Goal: Transaction & Acquisition: Purchase product/service

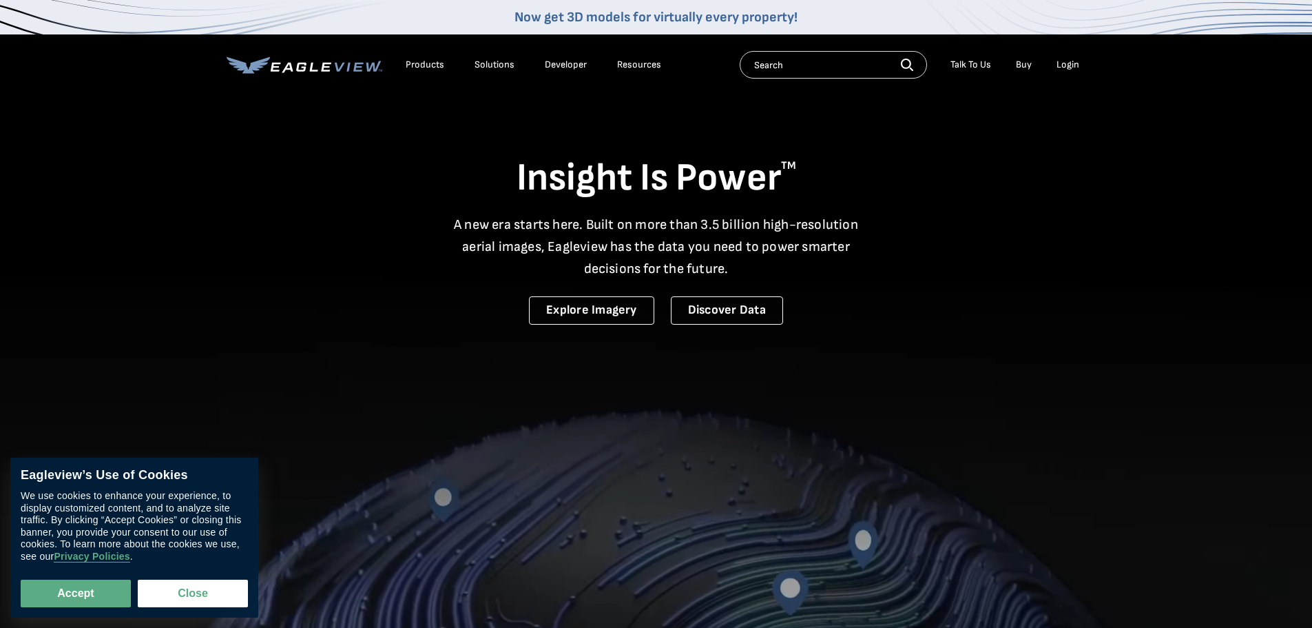
click at [1073, 65] on div "Login" at bounding box center [1068, 65] width 23 height 12
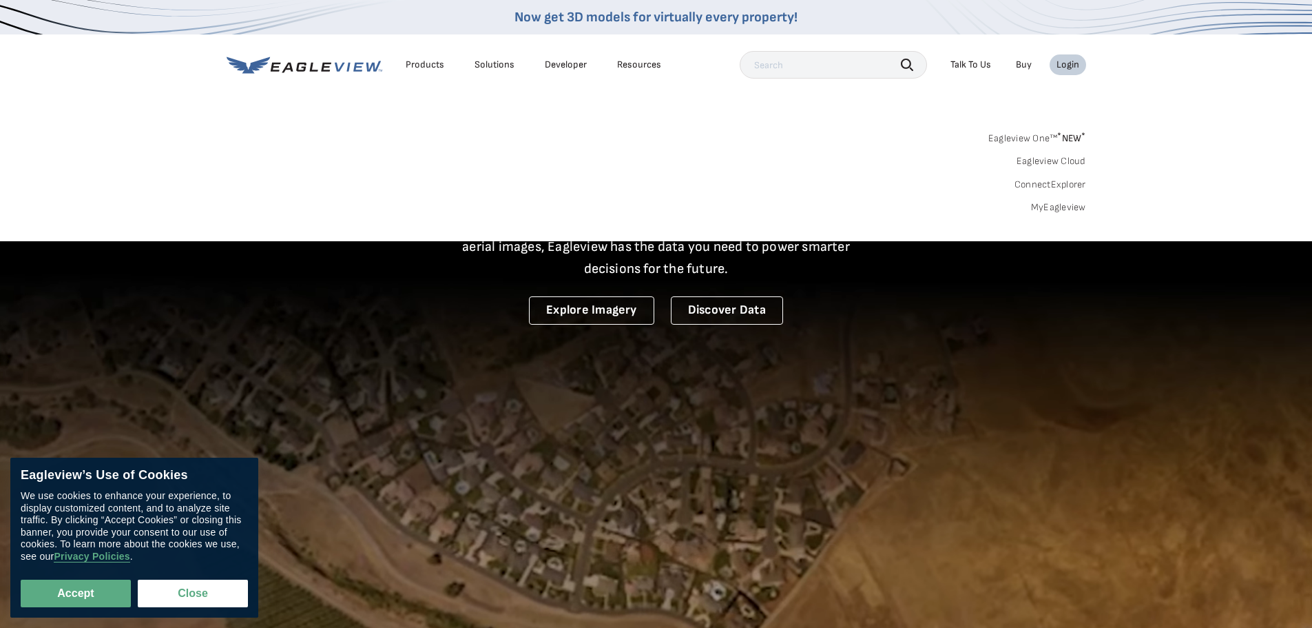
click at [1065, 207] on link "MyEagleview" at bounding box center [1058, 207] width 55 height 12
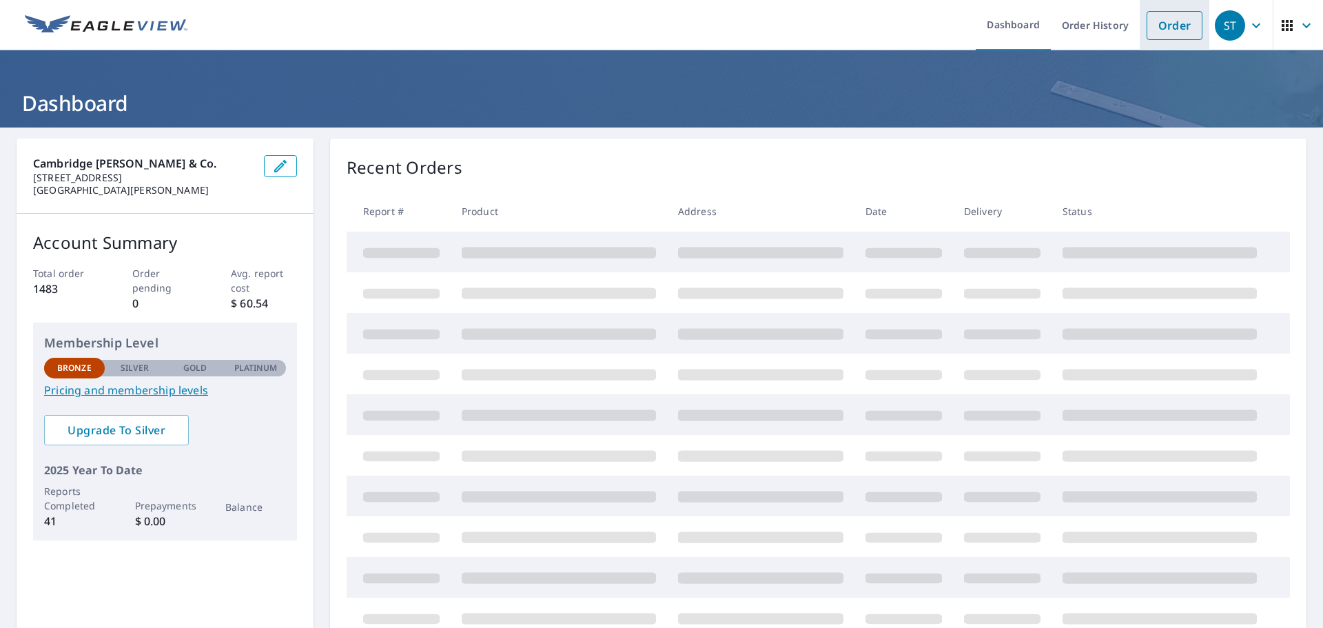
click at [1163, 22] on link "Order" at bounding box center [1174, 25] width 56 height 29
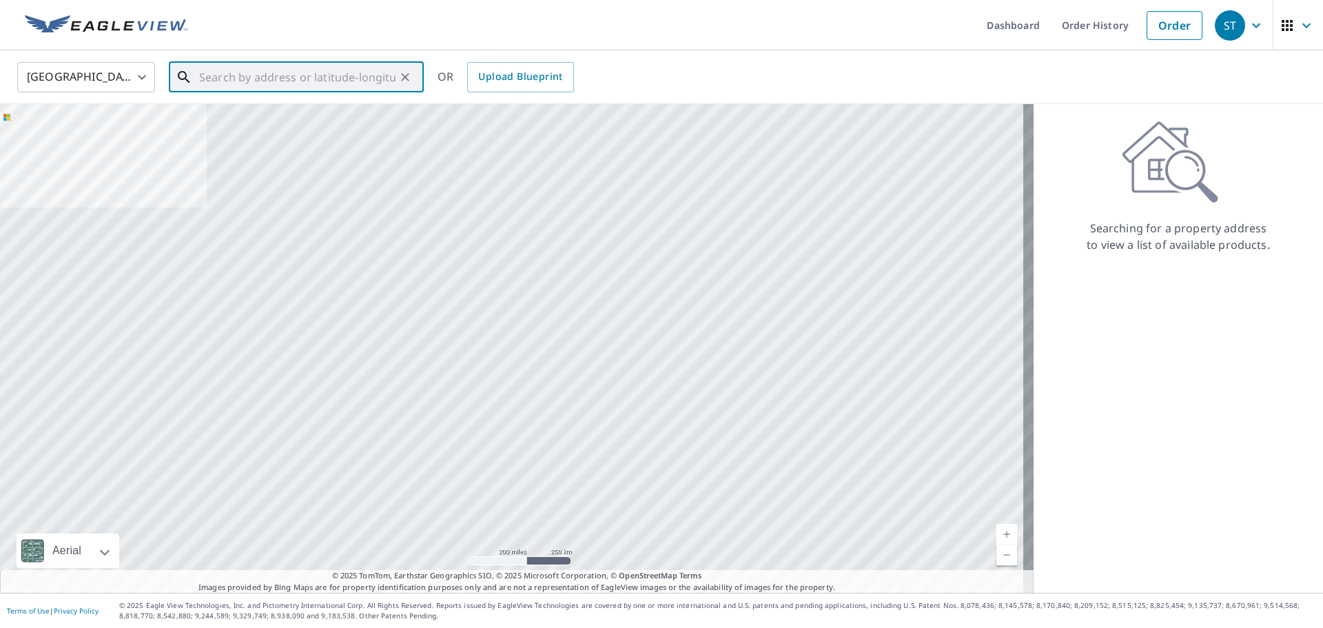
click at [313, 87] on input "text" at bounding box center [297, 77] width 196 height 39
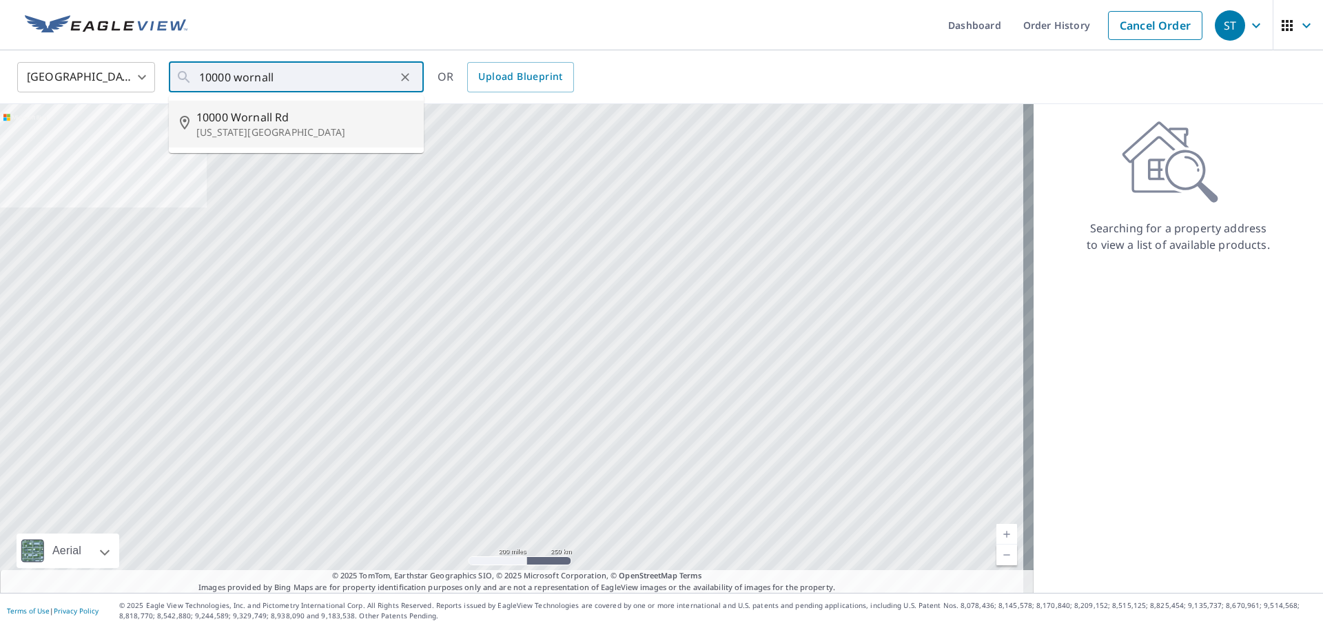
type input "10000 Wornall Rd Kansas City, MO 64114"
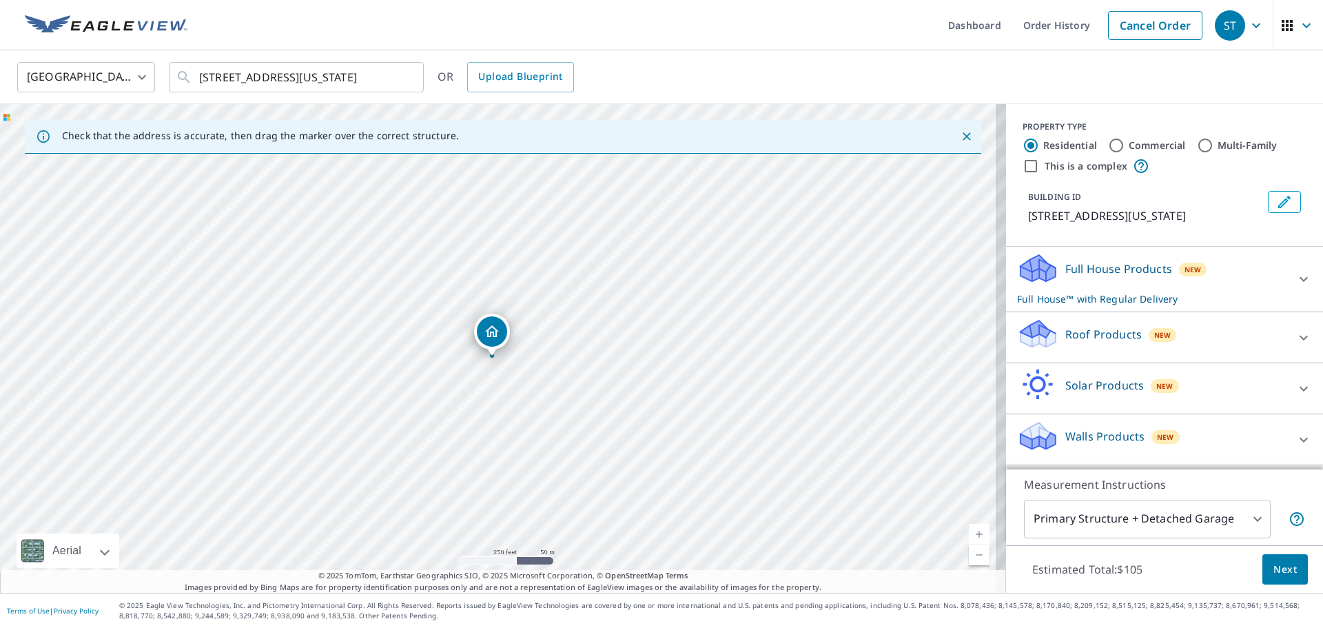
drag, startPoint x: 499, startPoint y: 324, endPoint x: 493, endPoint y: 334, distance: 11.5
click at [1108, 147] on input "Commercial" at bounding box center [1116, 145] width 17 height 17
radio input "true"
type input "4"
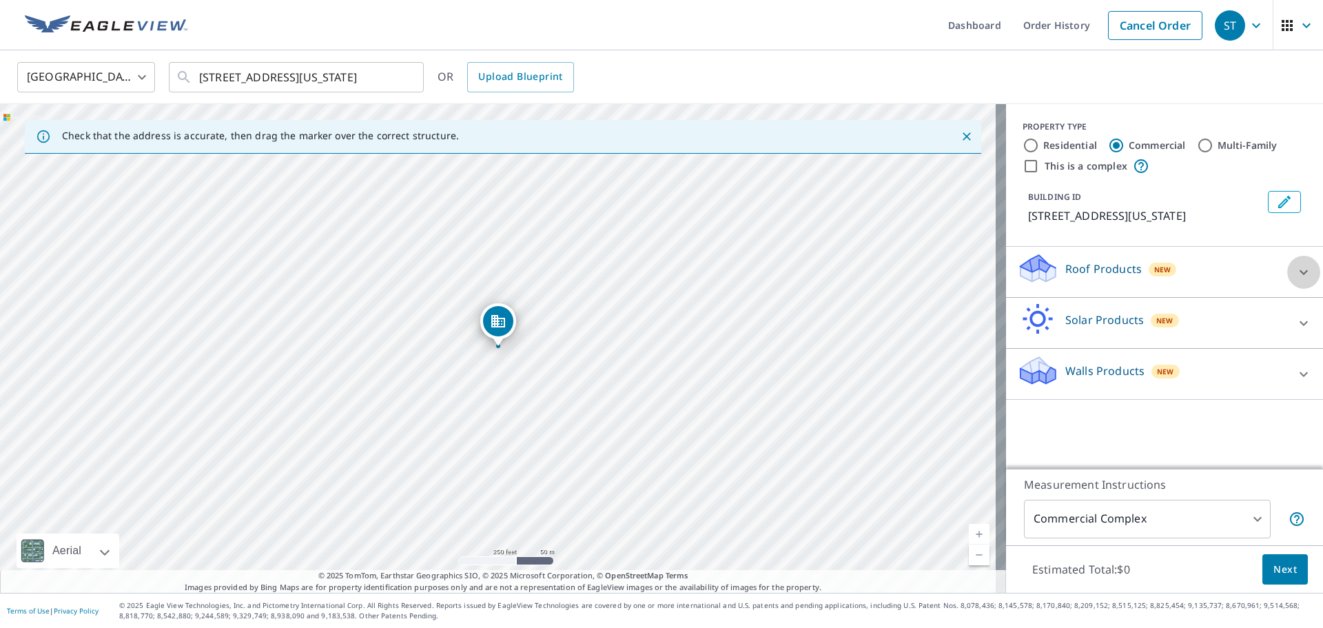
click at [1295, 271] on icon at bounding box center [1303, 272] width 17 height 17
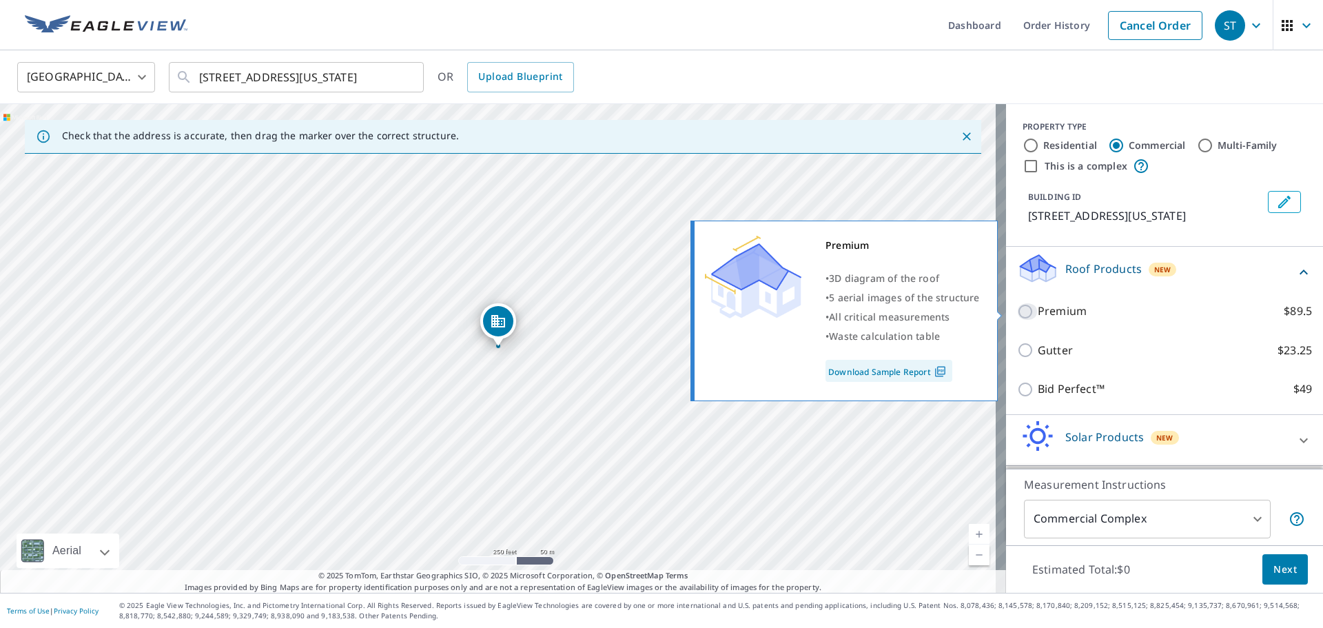
click at [1017, 313] on input "Premium $89.5" at bounding box center [1027, 311] width 21 height 17
checkbox input "true"
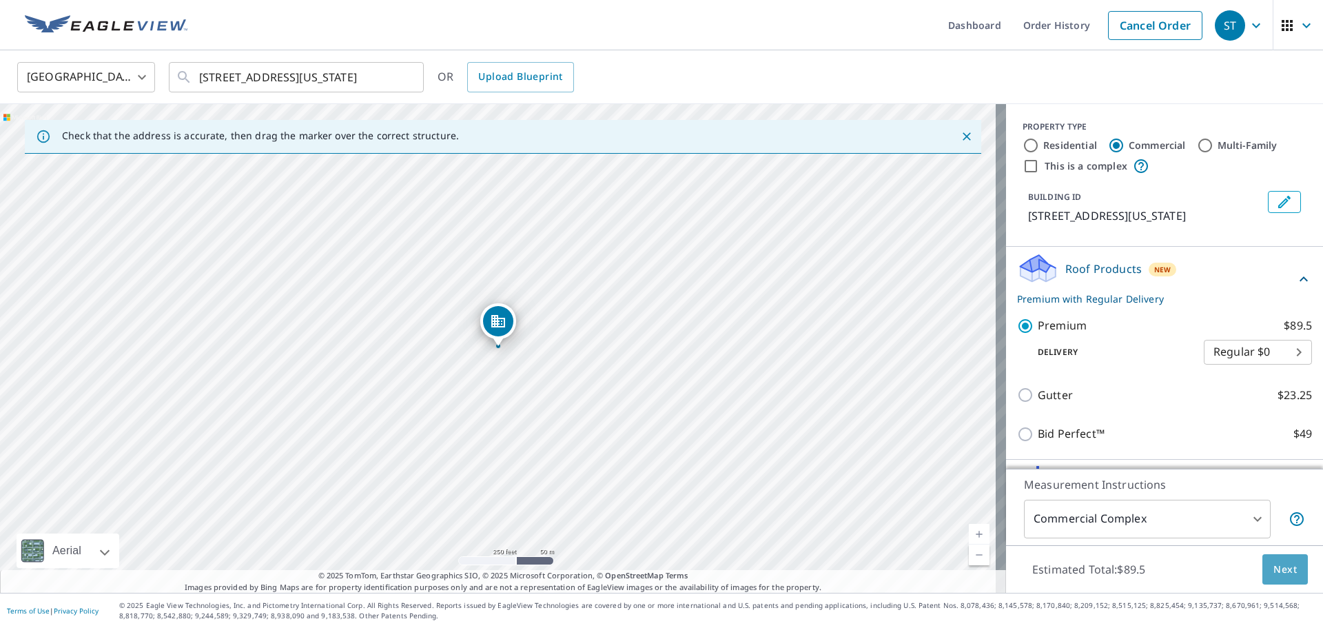
click at [1273, 572] on span "Next" at bounding box center [1284, 569] width 23 height 17
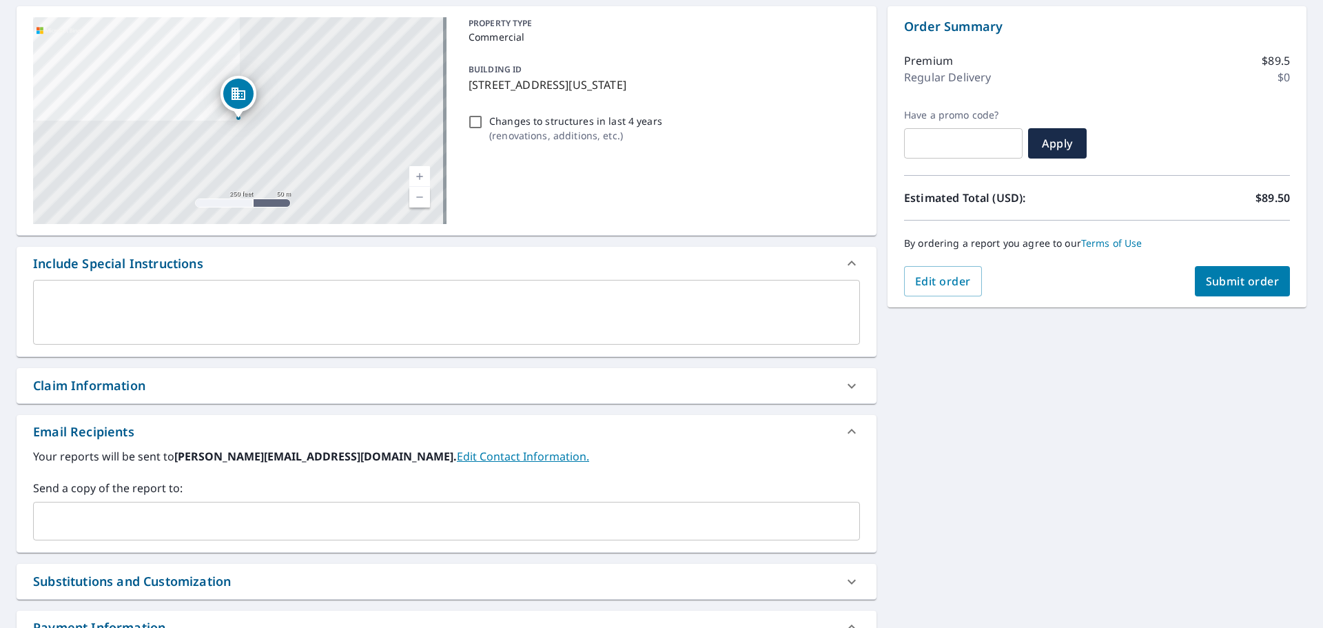
scroll to position [138, 0]
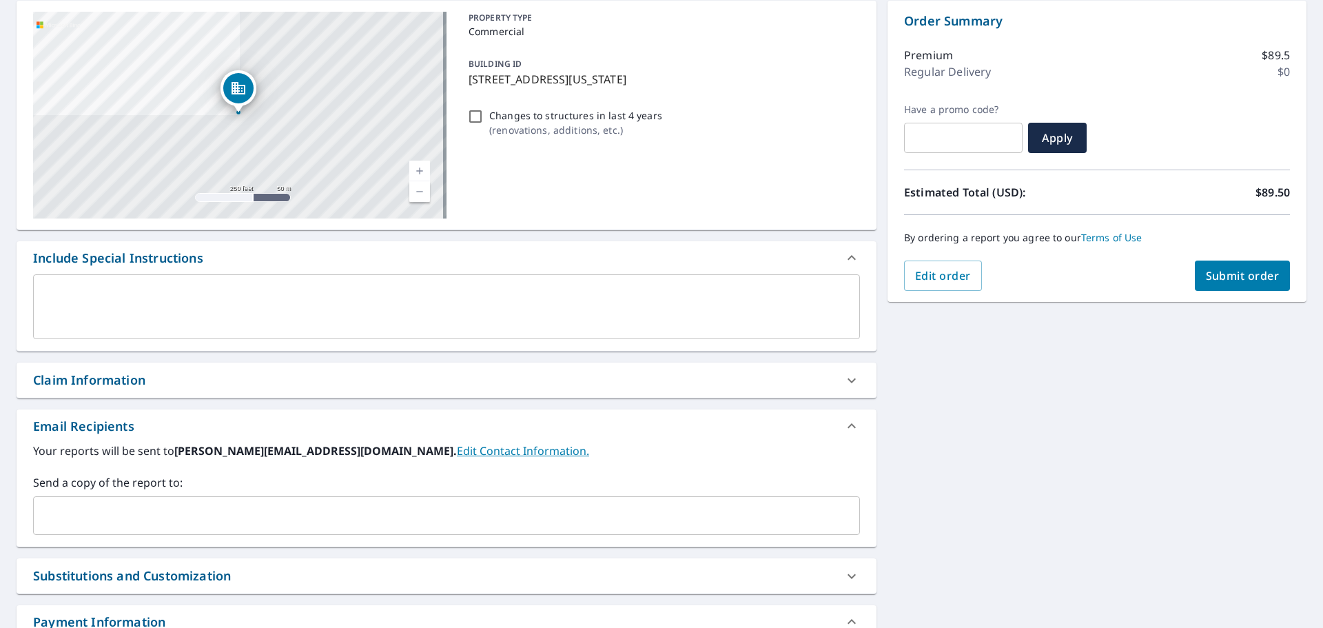
click at [158, 513] on input "text" at bounding box center [436, 515] width 794 height 26
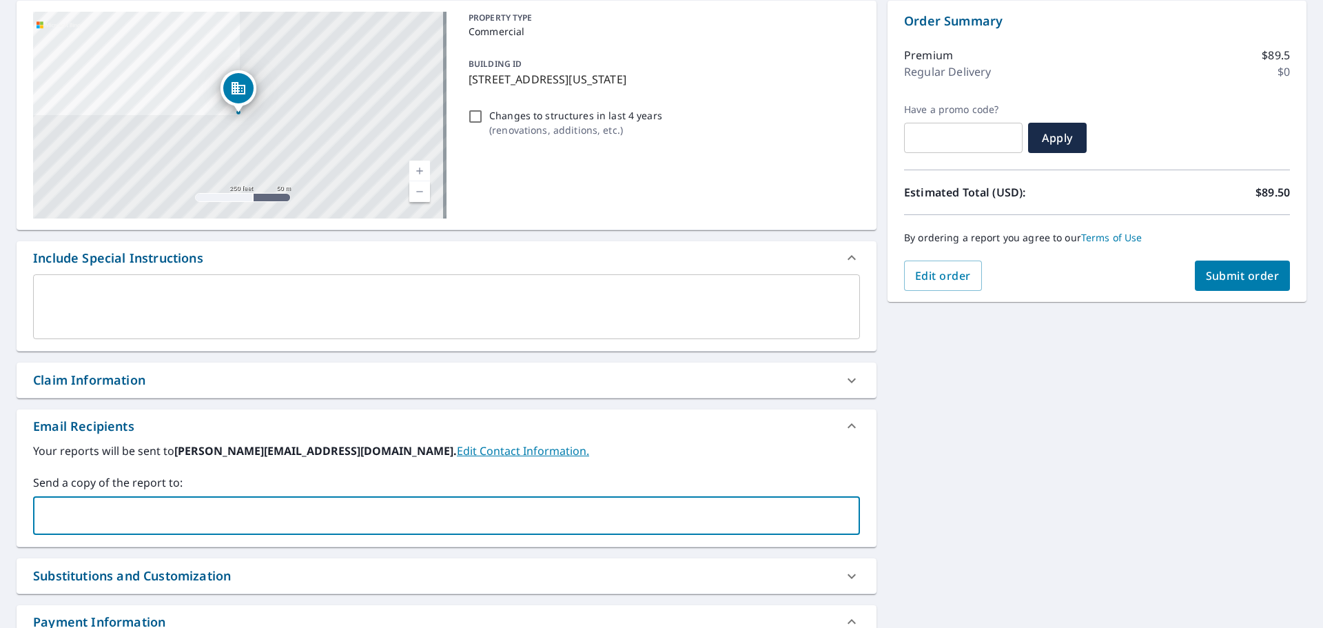
type input "chris.ferris@cwcroofing.com"
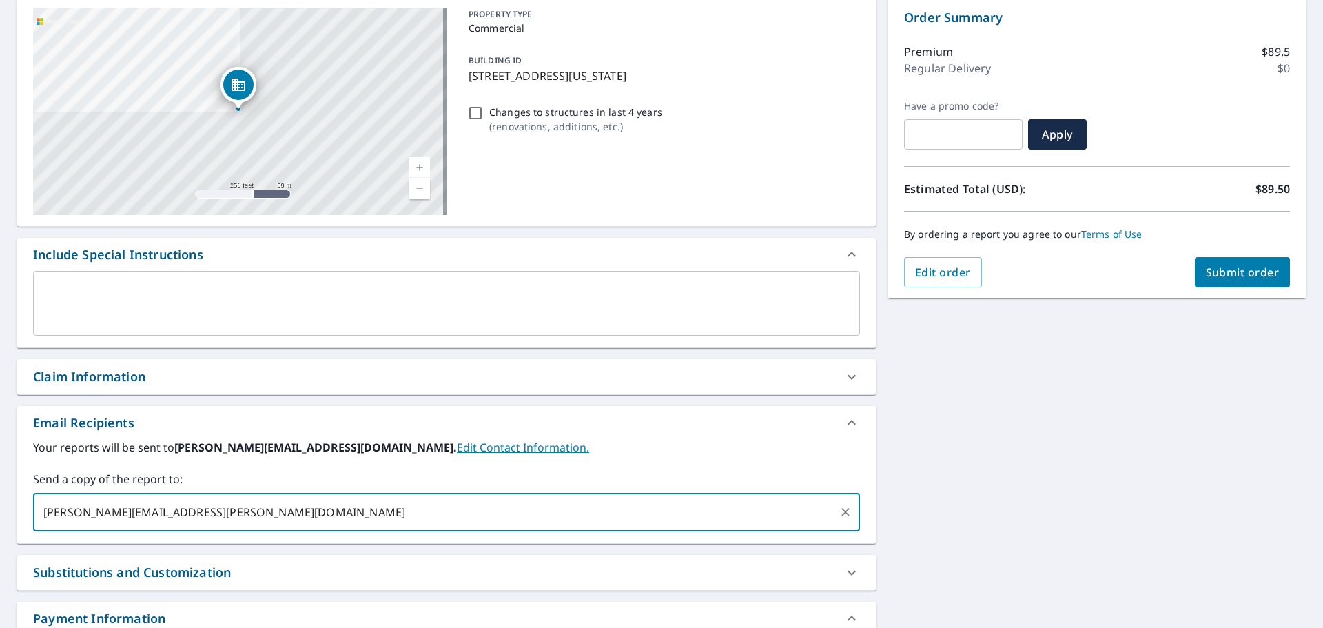
scroll to position [43, 0]
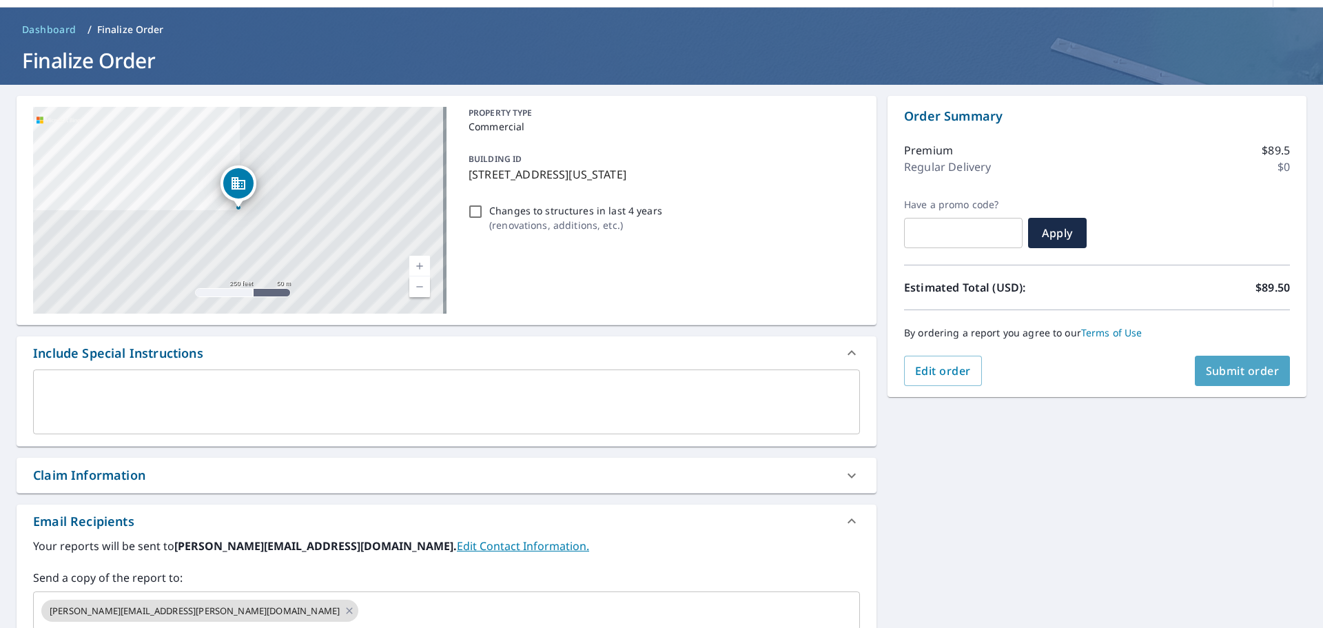
click at [1210, 368] on span "Submit order" at bounding box center [1243, 370] width 74 height 15
